Goal: Register for event/course

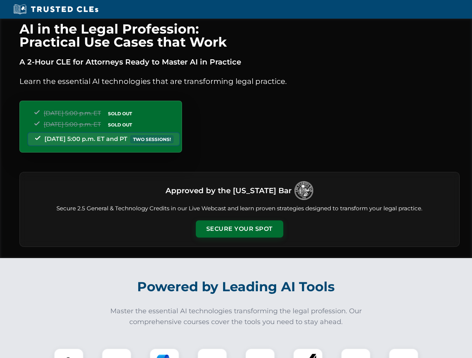
click at [239, 229] on button "Secure Your Spot" at bounding box center [239, 229] width 87 height 17
